Goal: Task Accomplishment & Management: Manage account settings

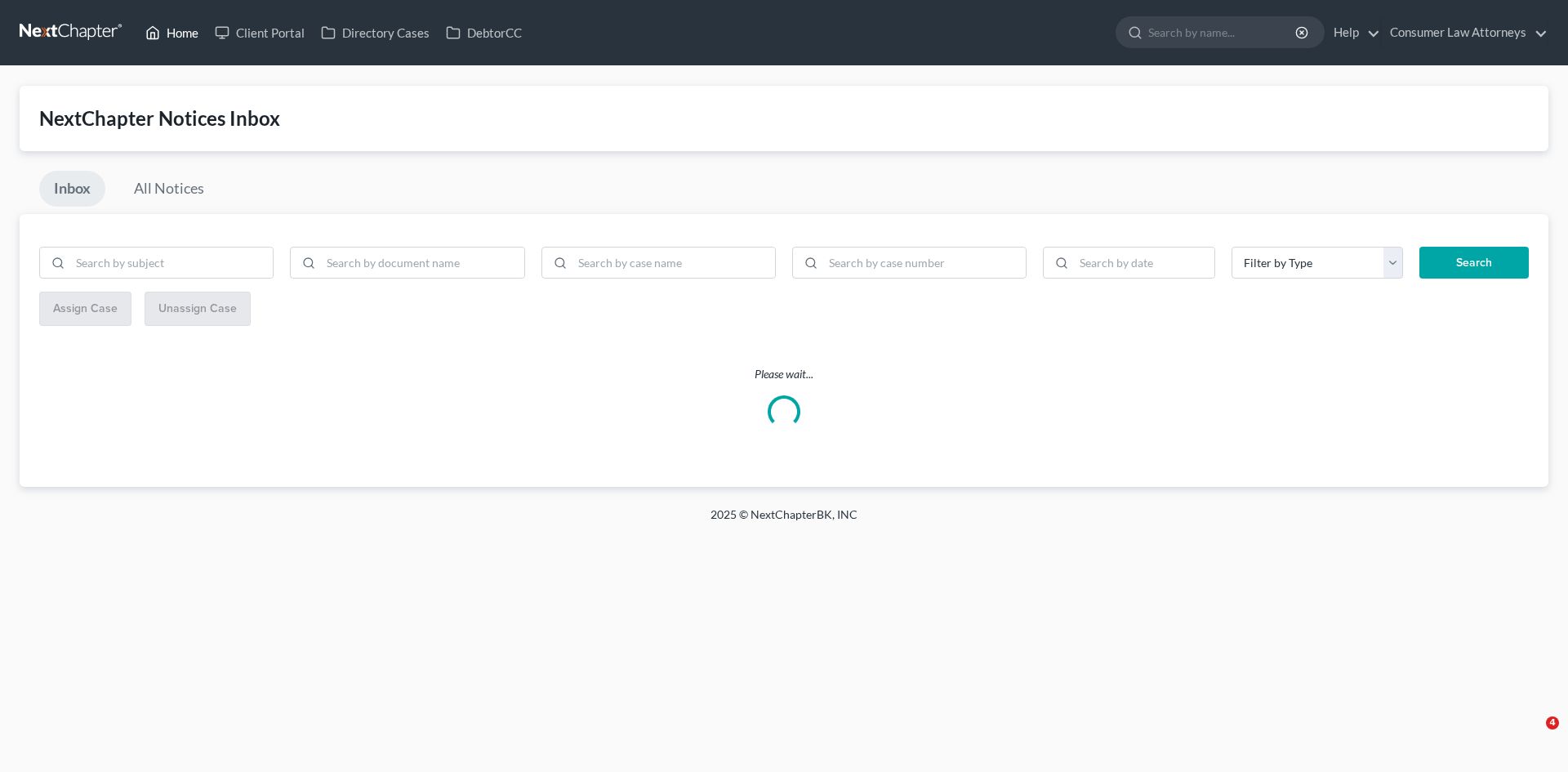
click at [169, 38] on link "Home" at bounding box center [172, 33] width 69 height 30
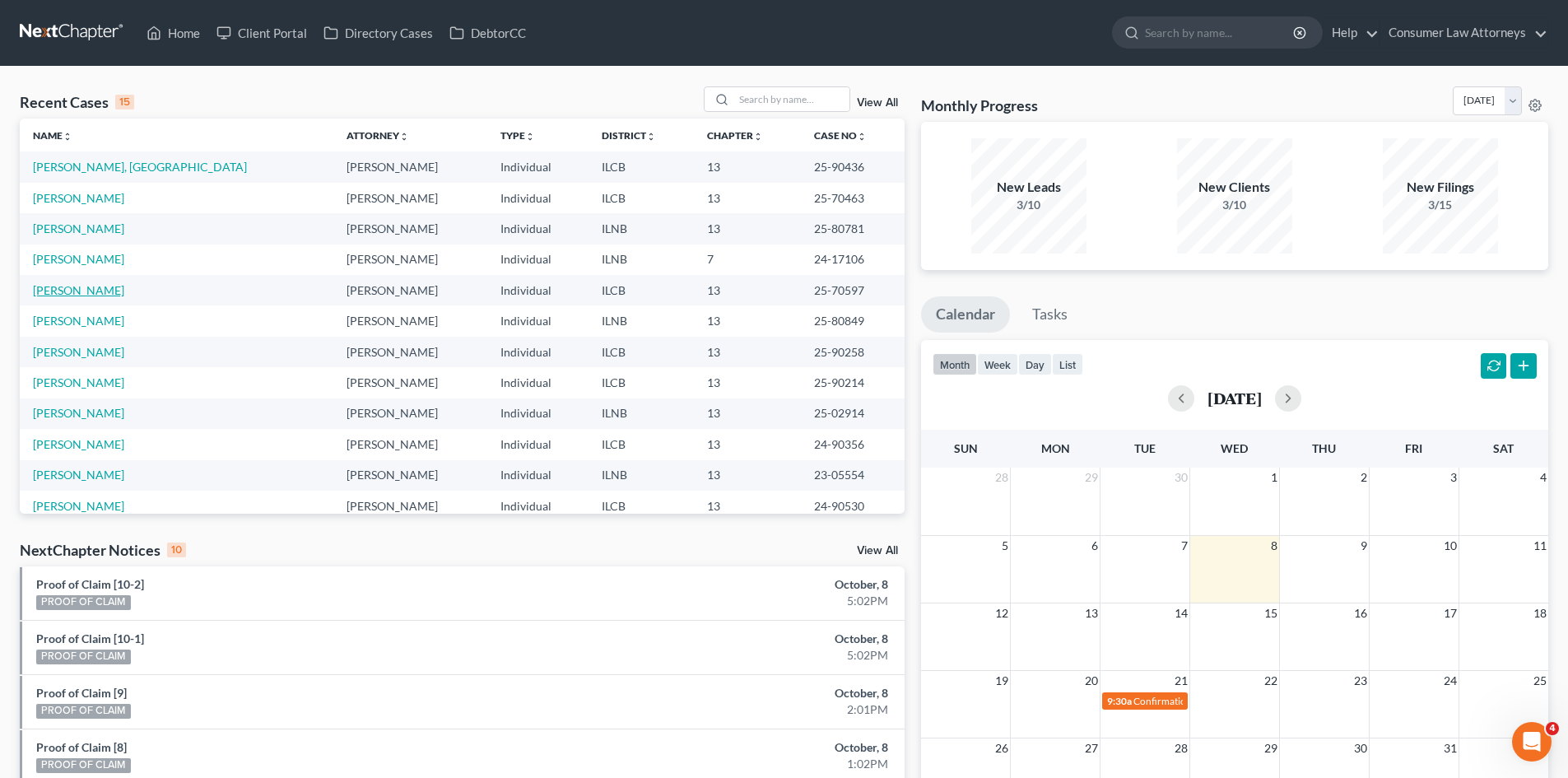
click at [75, 294] on link "[PERSON_NAME]" at bounding box center [79, 290] width 92 height 14
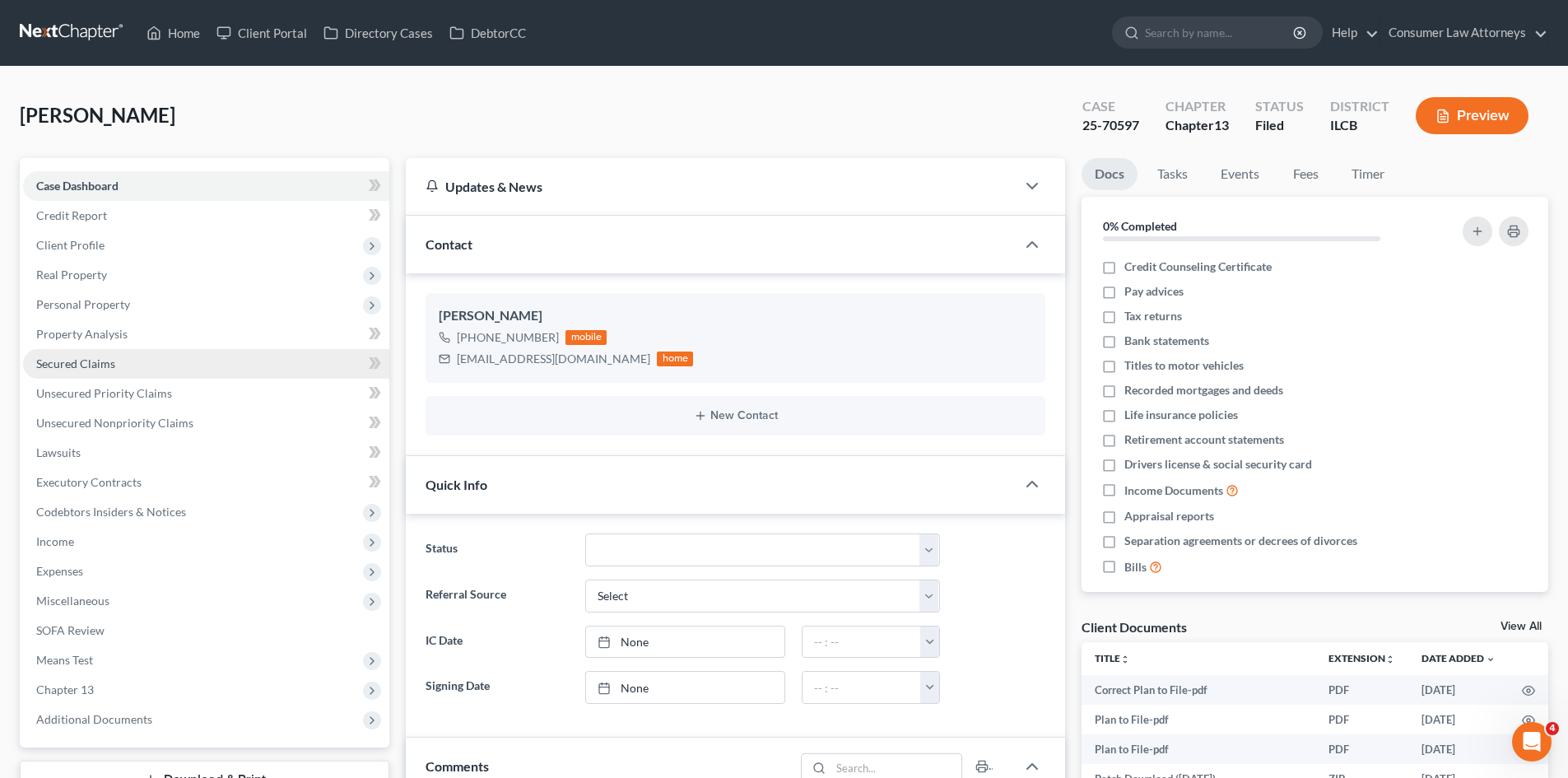
click at [91, 359] on span "Secured Claims" at bounding box center [75, 364] width 79 height 14
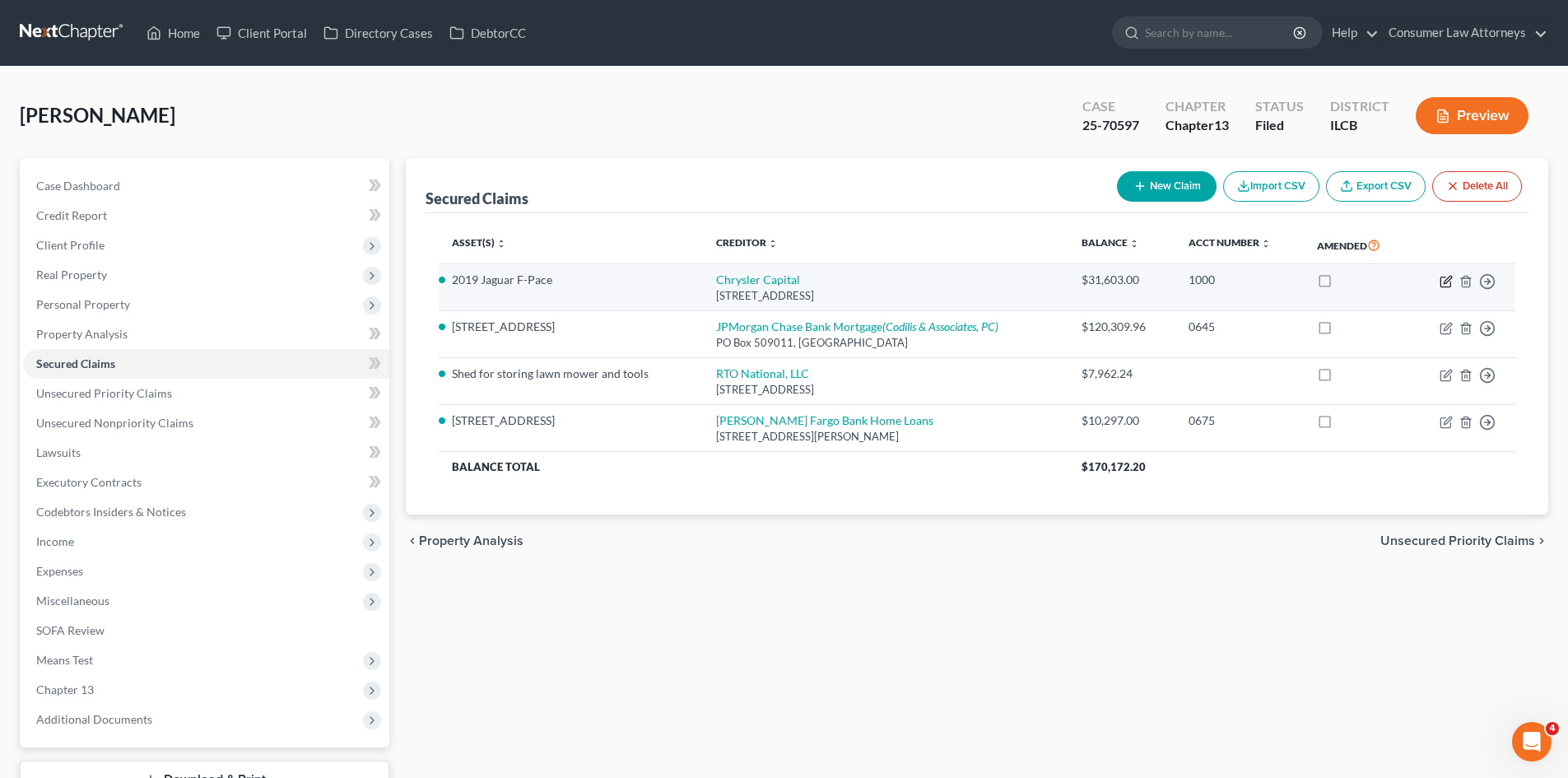
click at [1447, 281] on icon "button" at bounding box center [1446, 279] width 7 height 7
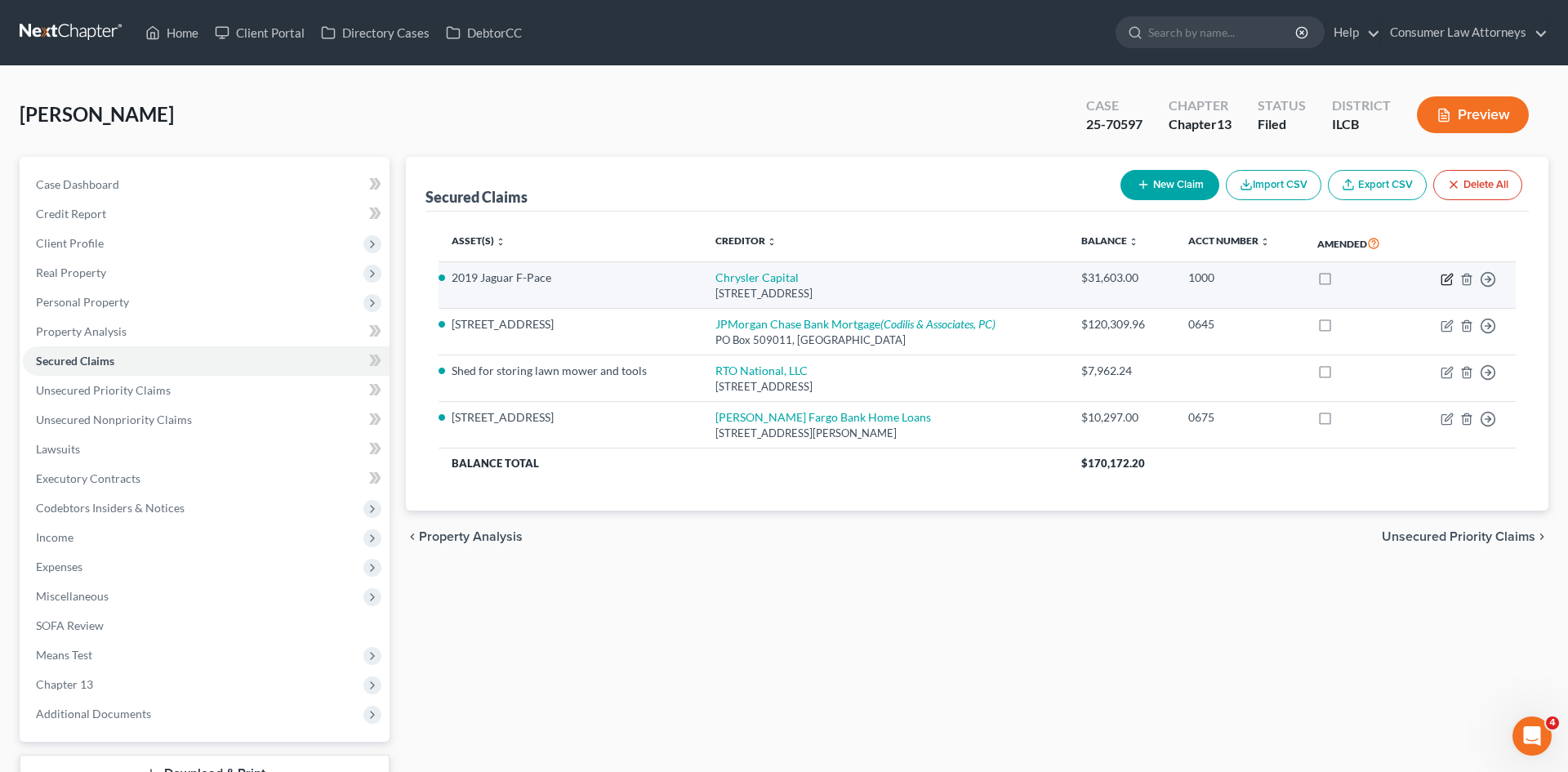
select select "45"
select select "0"
select select "2"
select select "0"
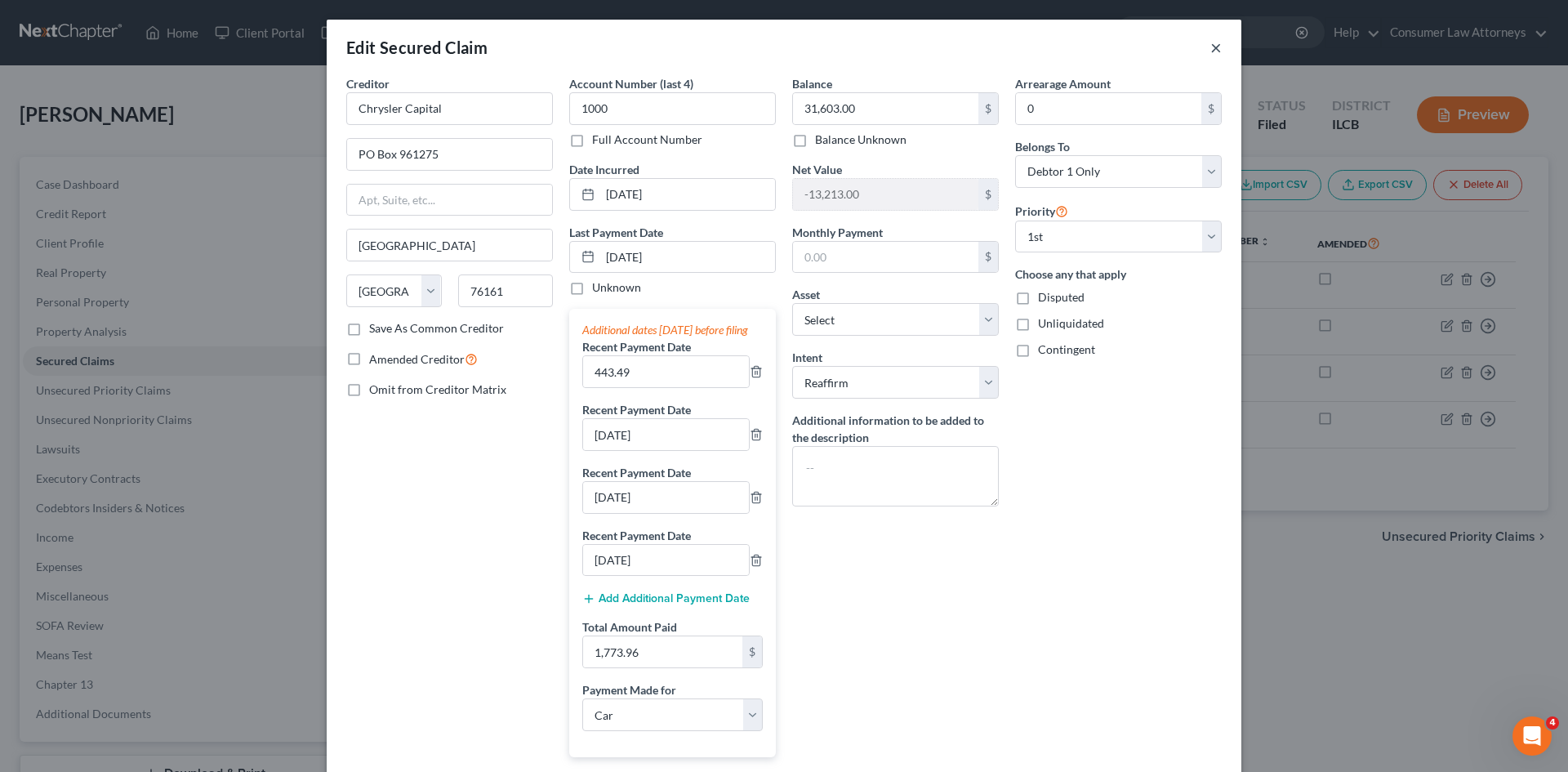
click at [1210, 49] on button "×" at bounding box center [1216, 47] width 12 height 20
